Goal: Task Accomplishment & Management: Use online tool/utility

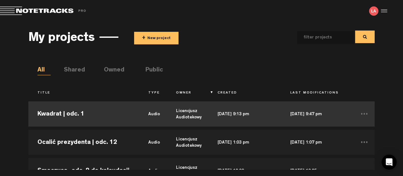
click at [83, 114] on td "Kwadrat | odc. 1" at bounding box center [83, 114] width 111 height 28
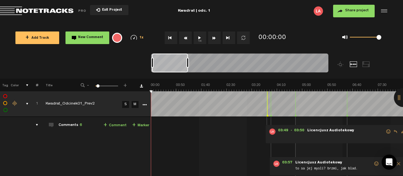
click at [198, 36] on button "1x" at bounding box center [199, 37] width 13 height 13
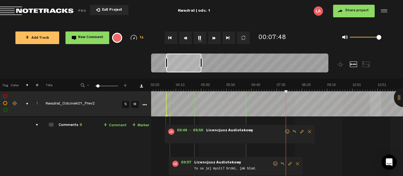
scroll to position [0, 101]
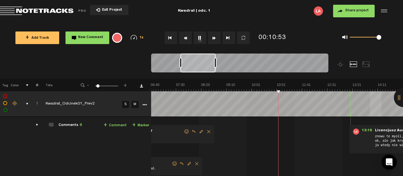
scroll to position [0, 202]
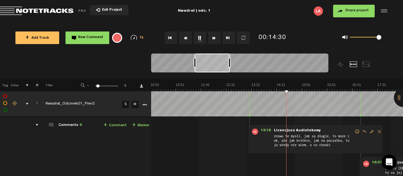
scroll to position [0, 303]
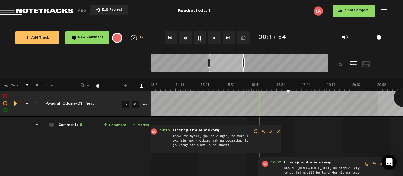
scroll to position [0, 403]
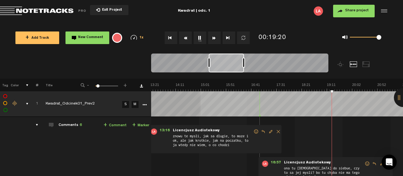
click at [326, 91] on img at bounding box center [377, 86] width 1260 height 9
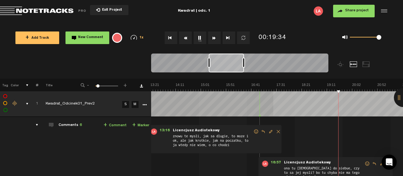
click at [353, 90] on img at bounding box center [377, 86] width 1260 height 9
click at [366, 90] on img at bounding box center [377, 86] width 1260 height 9
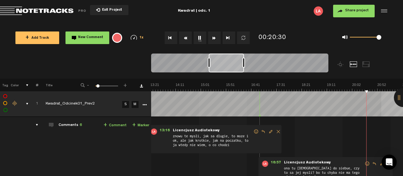
click at [384, 89] on img at bounding box center [377, 86] width 1260 height 9
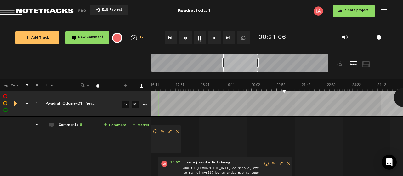
click at [371, 90] on img at bounding box center [276, 86] width 1260 height 9
click at [384, 90] on img at bounding box center [276, 86] width 1260 height 9
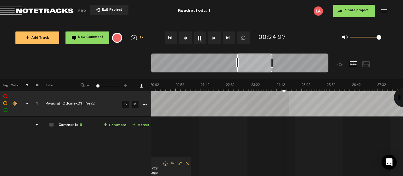
click at [292, 91] on img at bounding box center [175, 86] width 1260 height 9
click at [338, 91] on img at bounding box center [175, 86] width 1260 height 9
click at [367, 89] on img at bounding box center [175, 86] width 1260 height 9
click at [381, 88] on img at bounding box center [175, 86] width 1260 height 9
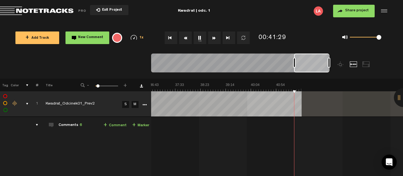
scroll to position [0, 1110]
click at [199, 37] on button "1x" at bounding box center [199, 37] width 13 height 13
click at [105, 9] on span "Exit Project" at bounding box center [111, 9] width 22 height 3
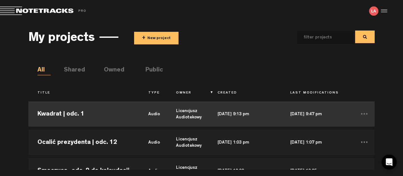
scroll to position [34, 0]
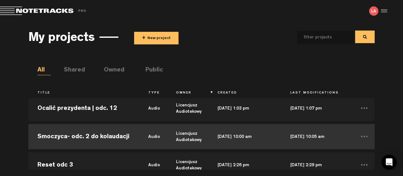
click at [65, 136] on td "Smoczyca- odc. 2 do kolaudacji" at bounding box center [83, 136] width 111 height 28
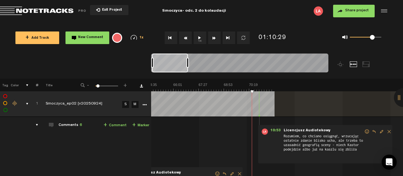
scroll to position [0, 1137]
click at [399, 97] on div at bounding box center [403, 97] width 19 height 19
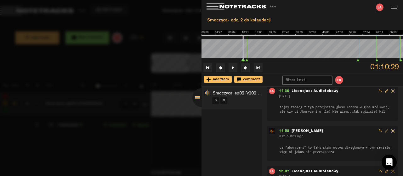
scroll to position [0, 0]
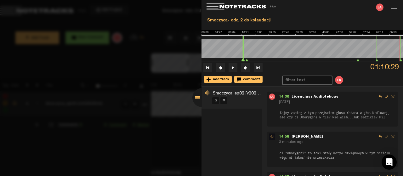
click at [198, 96] on div at bounding box center [201, 97] width 19 height 19
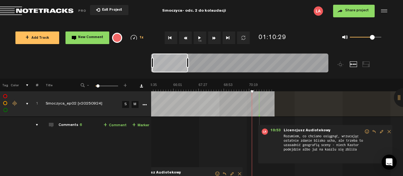
click at [198, 37] on button "1x" at bounding box center [199, 37] width 13 height 13
click at [167, 36] on button "Go to beginning" at bounding box center [171, 37] width 13 height 13
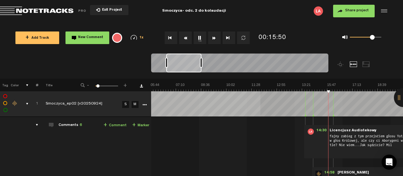
scroll to position [0, 101]
click at [200, 36] on button "1x" at bounding box center [199, 37] width 13 height 13
click at [108, 8] on span "Exit Project" at bounding box center [111, 9] width 22 height 3
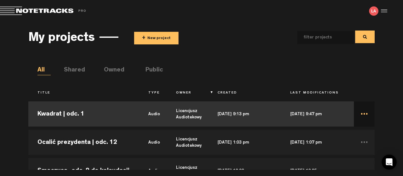
scroll to position [12, 0]
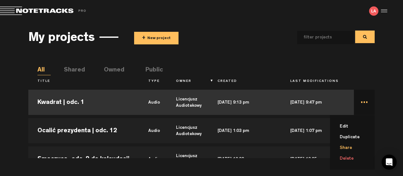
click at [346, 146] on li "Share" at bounding box center [355, 148] width 37 height 11
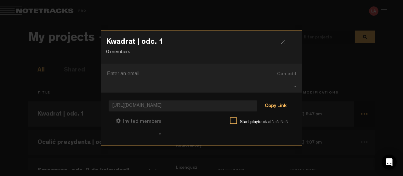
click at [279, 104] on button "Copy Link" at bounding box center [275, 106] width 34 height 13
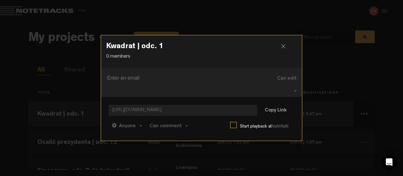
click at [282, 46] on div at bounding box center [285, 48] width 9 height 9
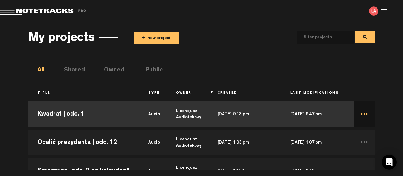
click at [54, 114] on td "Kwadrat | odc. 1" at bounding box center [83, 114] width 111 height 28
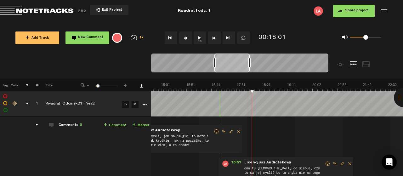
scroll to position [0, 443]
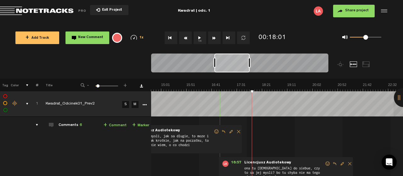
click at [399, 97] on div at bounding box center [403, 97] width 19 height 19
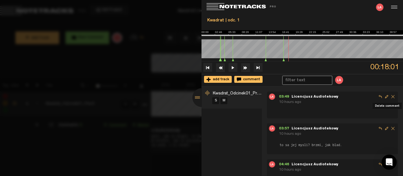
click at [393, 96] on span "Delete comment" at bounding box center [392, 96] width 6 height 6
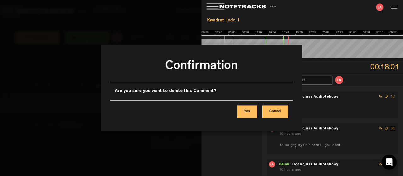
click at [246, 109] on button "Yes" at bounding box center [247, 111] width 20 height 13
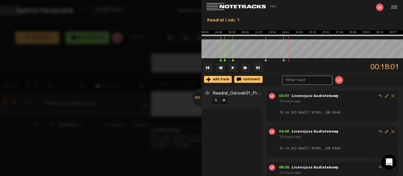
scroll to position [0, 0]
click at [196, 98] on div at bounding box center [201, 97] width 19 height 19
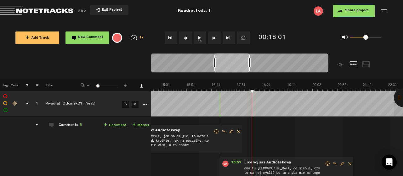
click at [397, 97] on div at bounding box center [403, 97] width 19 height 19
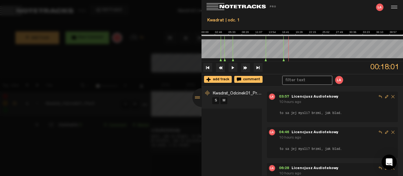
click at [173, 30] on div at bounding box center [201, 88] width 403 height 176
click at [195, 97] on div at bounding box center [201, 97] width 19 height 19
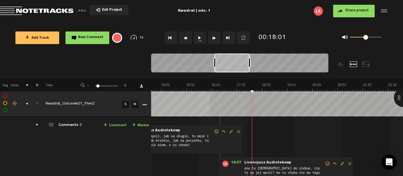
click at [355, 9] on span "Share project" at bounding box center [357, 11] width 24 height 4
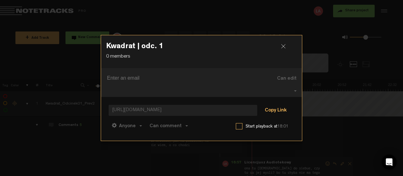
click at [269, 108] on button "Copy Link" at bounding box center [275, 110] width 34 height 13
click at [282, 47] on div at bounding box center [285, 48] width 9 height 9
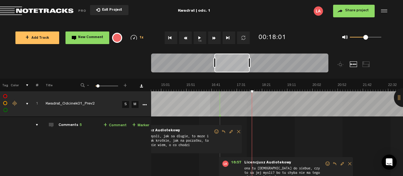
click at [111, 10] on span "Exit Project" at bounding box center [111, 9] width 22 height 3
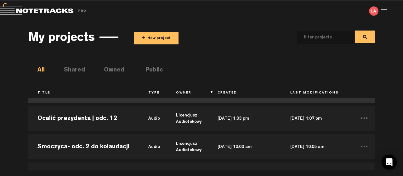
scroll to position [34, 0]
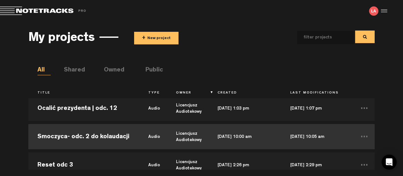
click at [74, 134] on td "Smoczyca- odc. 2 do kolaudacji" at bounding box center [83, 136] width 111 height 28
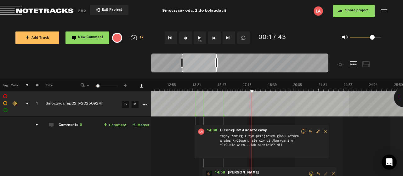
scroll to position [0, 210]
click at [200, 36] on button "1x" at bounding box center [199, 37] width 13 height 13
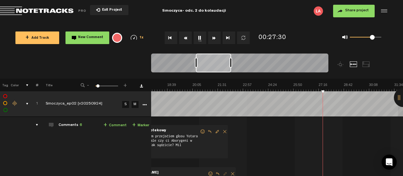
scroll to position [0, 311]
click at [399, 95] on div at bounding box center [403, 97] width 19 height 19
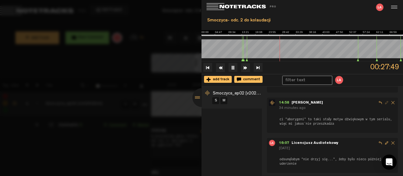
scroll to position [0, 0]
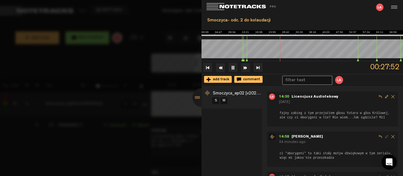
click at [196, 96] on div at bounding box center [201, 97] width 19 height 19
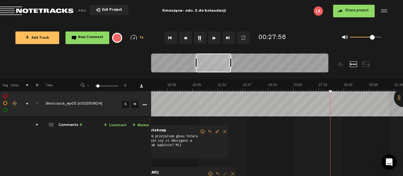
click at [399, 99] on div at bounding box center [403, 97] width 19 height 19
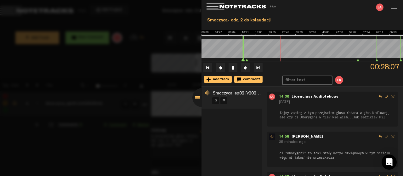
click at [197, 95] on div at bounding box center [201, 97] width 19 height 19
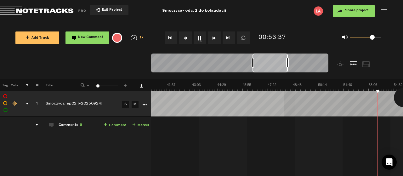
scroll to position [0, 815]
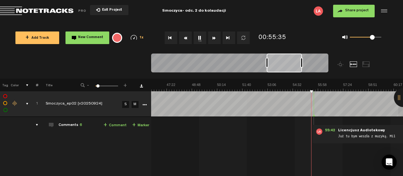
click at [398, 97] on div at bounding box center [403, 97] width 19 height 19
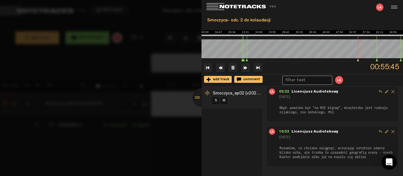
scroll to position [0, 0]
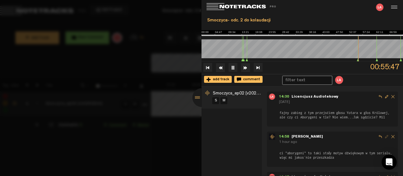
click at [195, 96] on div at bounding box center [201, 97] width 19 height 19
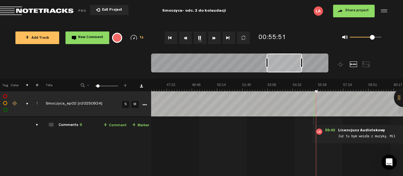
click at [397, 98] on div at bounding box center [403, 97] width 19 height 19
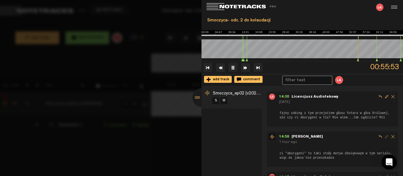
click at [197, 96] on div at bounding box center [201, 97] width 19 height 19
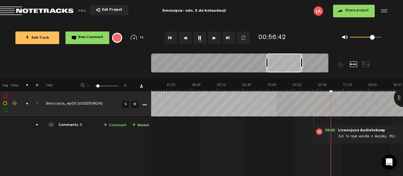
click at [399, 96] on div at bounding box center [403, 97] width 19 height 19
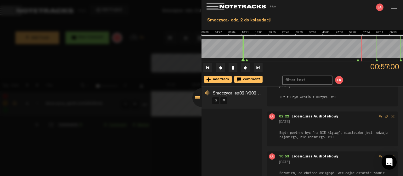
scroll to position [161, 0]
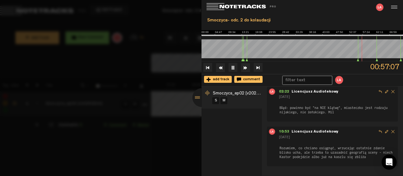
click at [194, 96] on div at bounding box center [201, 97] width 19 height 19
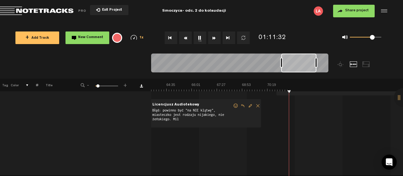
scroll to position [0, 0]
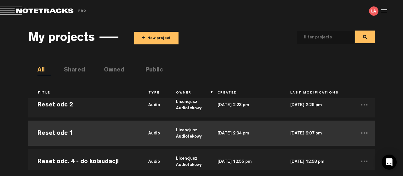
scroll to position [102, 0]
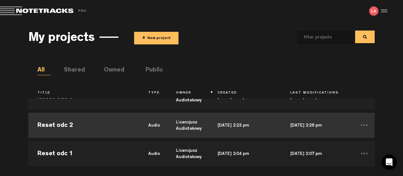
click at [123, 122] on td "Reset odc 2" at bounding box center [83, 125] width 111 height 28
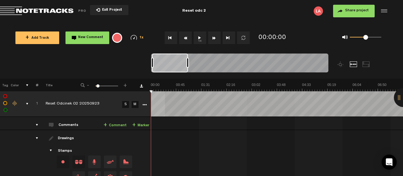
click at [200, 36] on button "1x" at bounding box center [199, 37] width 13 height 13
